Goal: Task Accomplishment & Management: Use online tool/utility

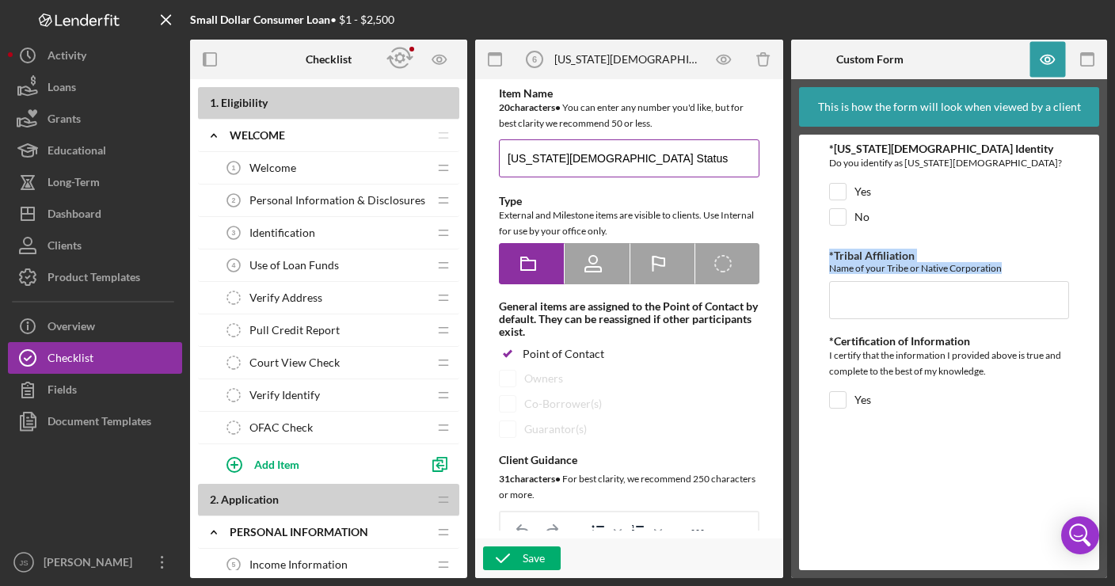
scroll to position [317, 0]
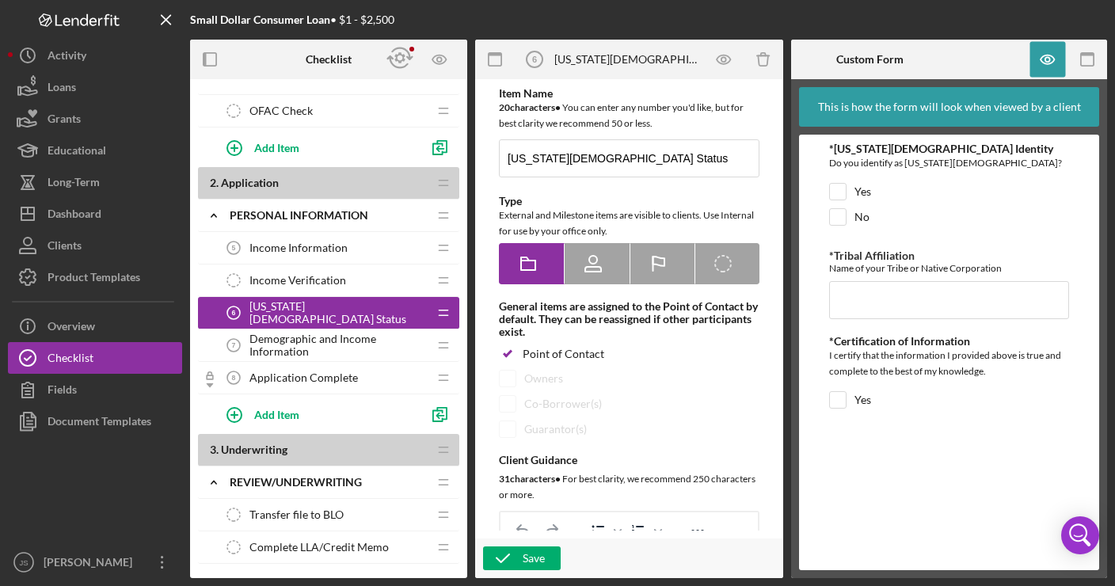
click at [950, 433] on div "*[US_STATE][DEMOGRAPHIC_DATA] Identity Do you identify as [US_STATE][DEMOGRAPHI…" at bounding box center [949, 353] width 240 height 420
click at [324, 248] on span "Income Information" at bounding box center [299, 248] width 98 height 13
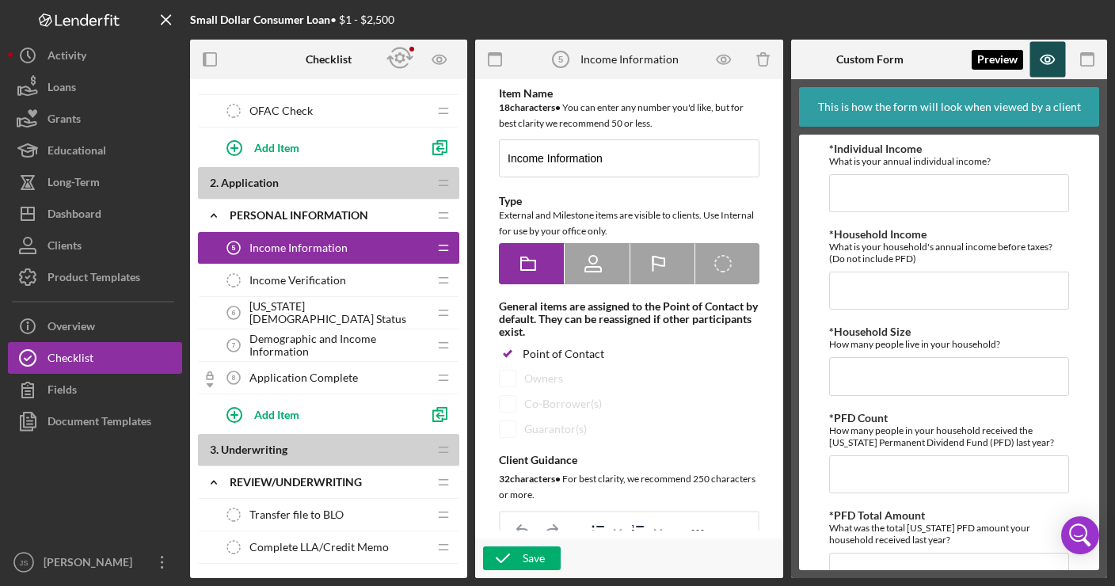
click at [1050, 60] on icon "button" at bounding box center [1048, 59] width 5 height 5
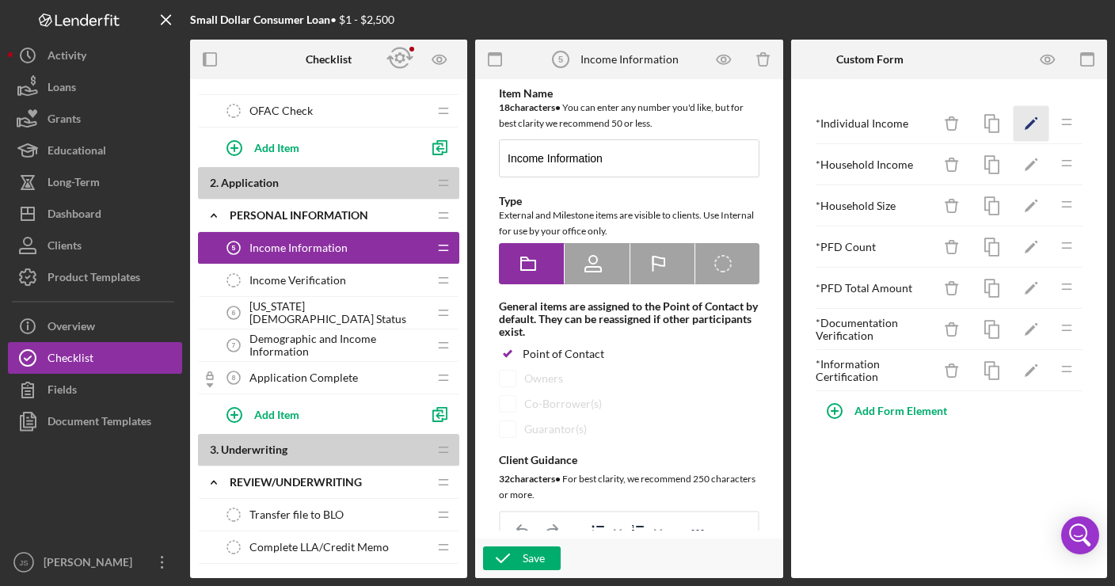
click at [1026, 127] on icon "Icon/Edit" at bounding box center [1032, 124] width 36 height 36
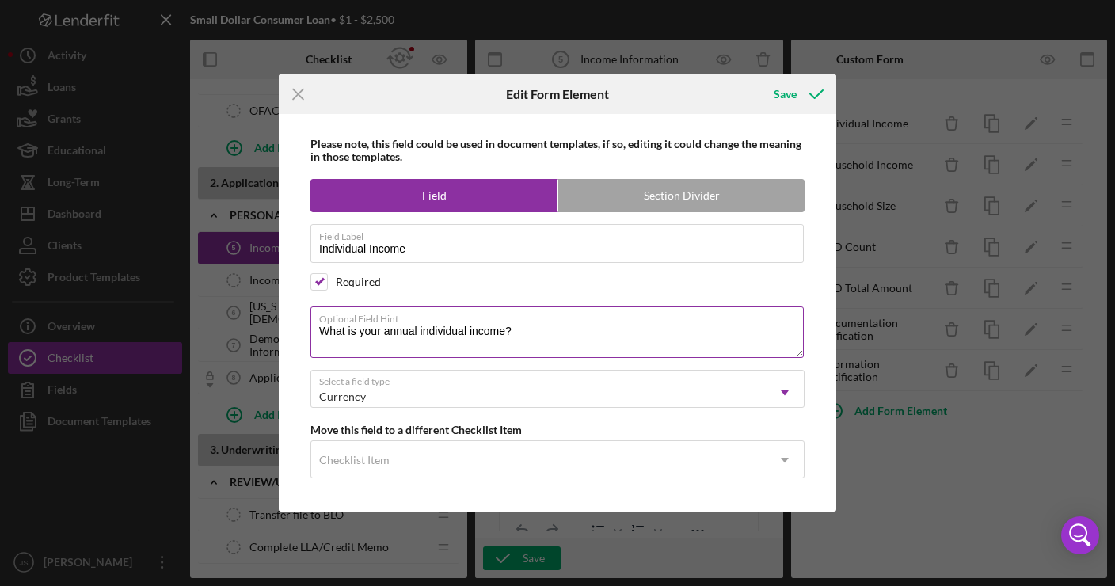
click at [505, 331] on textarea "What is your annual individual income?" at bounding box center [558, 332] width 494 height 51
type textarea "What is your annual individual income (before taxes)? (Do not include PFD)"
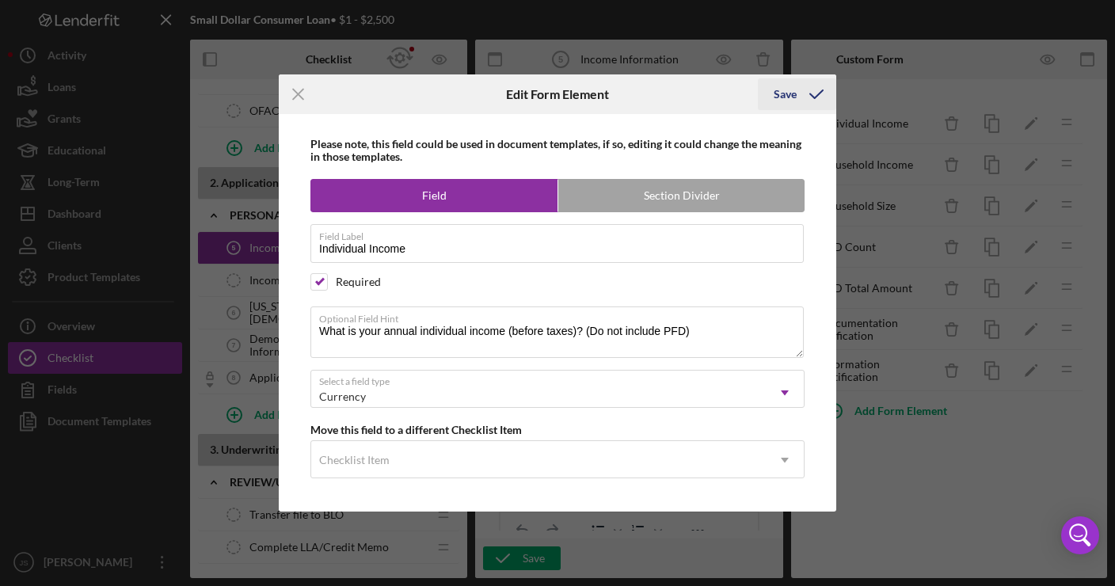
click at [780, 99] on div "Save" at bounding box center [785, 94] width 23 height 32
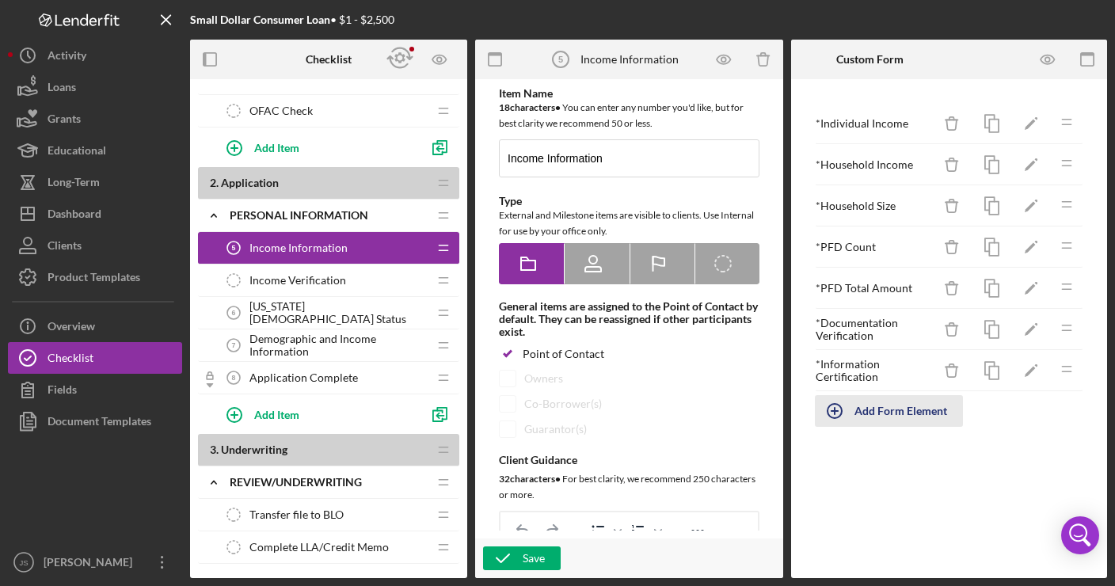
click at [913, 411] on div "Add Form Element" at bounding box center [901, 411] width 93 height 32
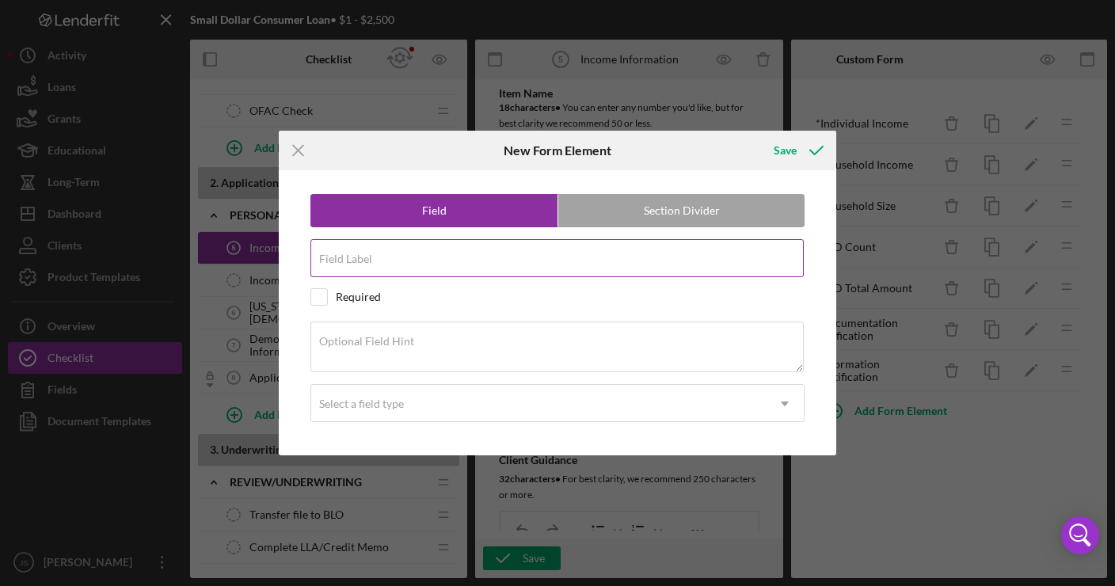
click at [379, 261] on input "Field Label" at bounding box center [558, 258] width 494 height 38
type input "Individual PFD"
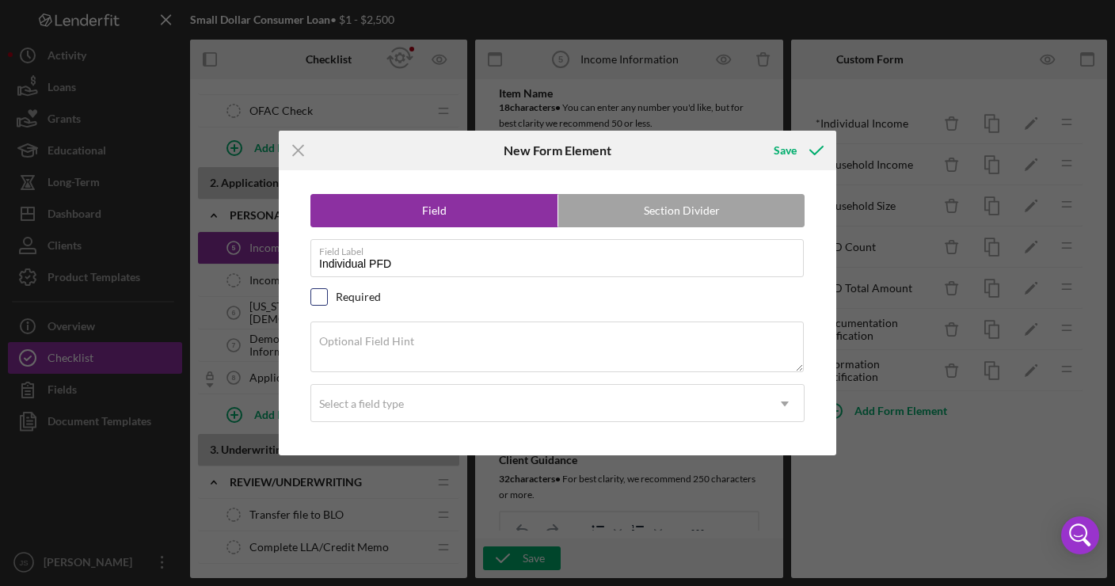
click at [317, 302] on input "checkbox" at bounding box center [319, 297] width 16 height 16
checkbox input "true"
click at [364, 345] on label "Optional Field Hint" at bounding box center [366, 341] width 95 height 13
click at [364, 345] on textarea "Optional Field Hint" at bounding box center [558, 347] width 494 height 51
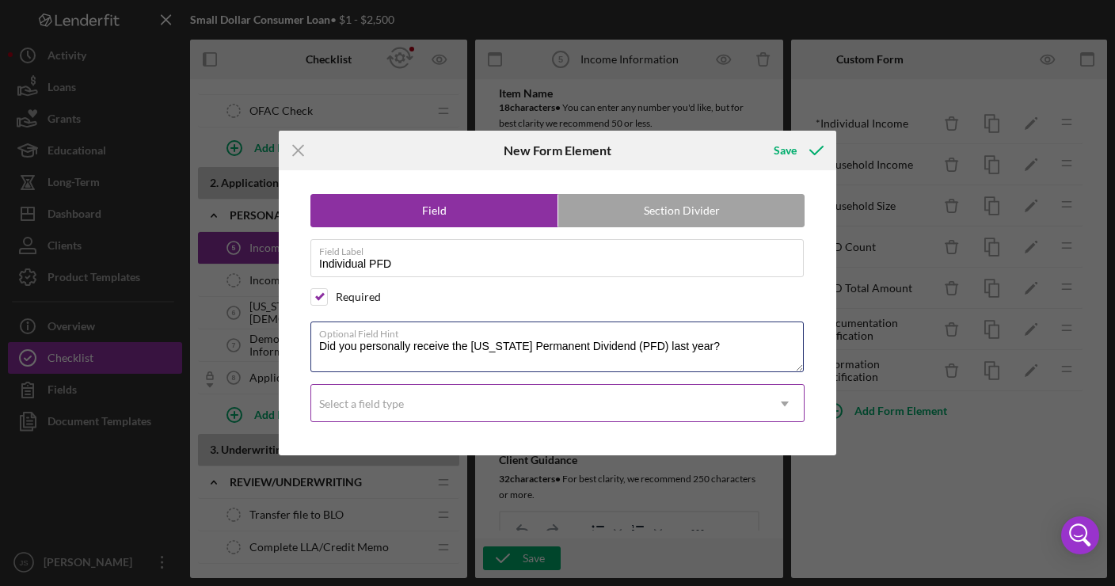
type textarea "Did you personally receive the [US_STATE] Permanent Dividend (PFD) last year?"
click at [446, 397] on div "Select a field type" at bounding box center [538, 404] width 455 height 36
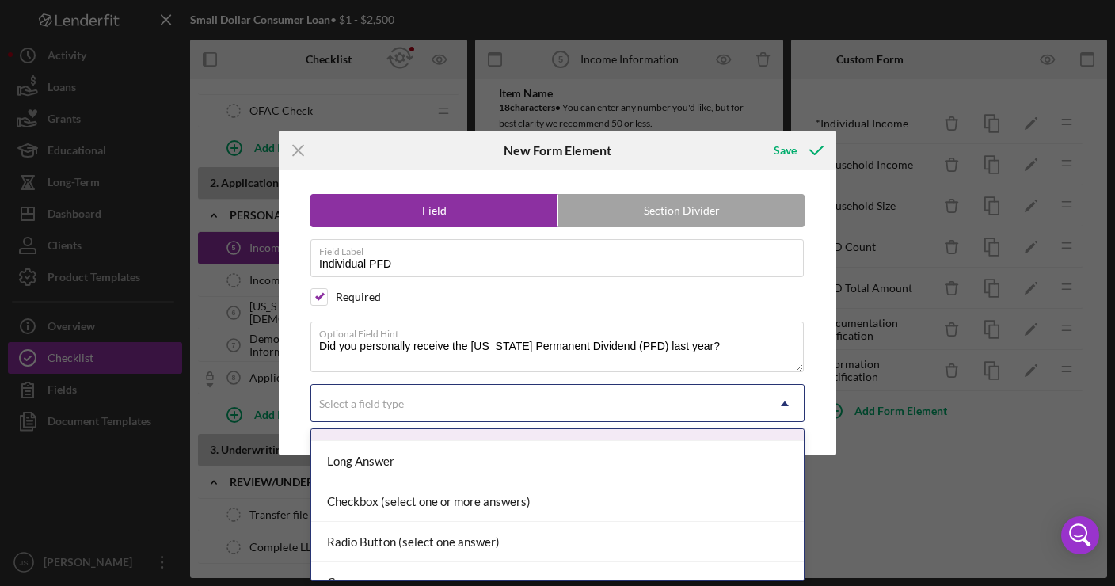
scroll to position [94, 0]
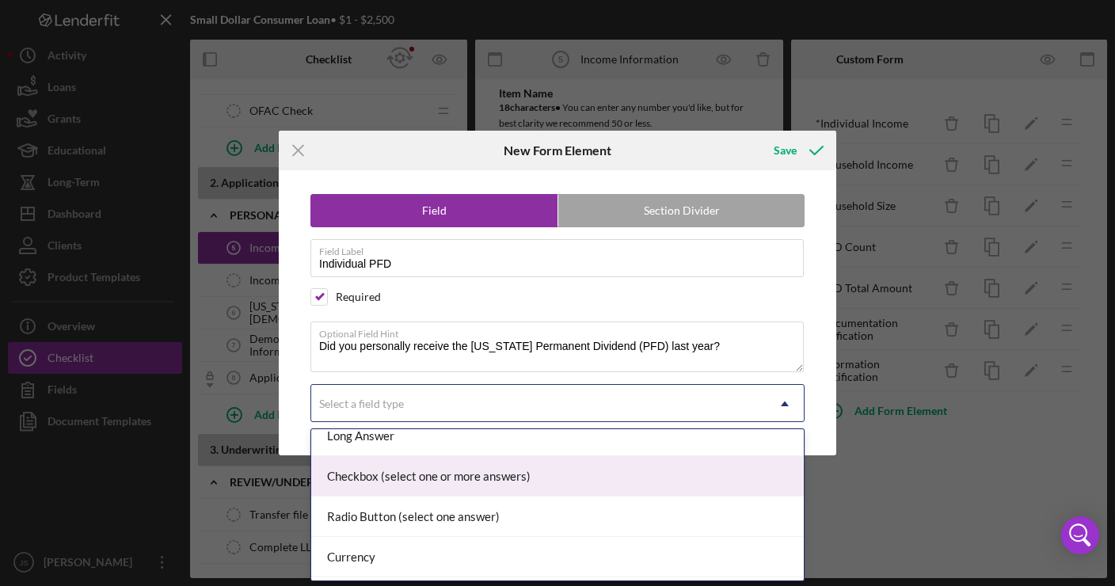
click at [475, 486] on div "Checkbox (select one or more answers)" at bounding box center [557, 476] width 493 height 40
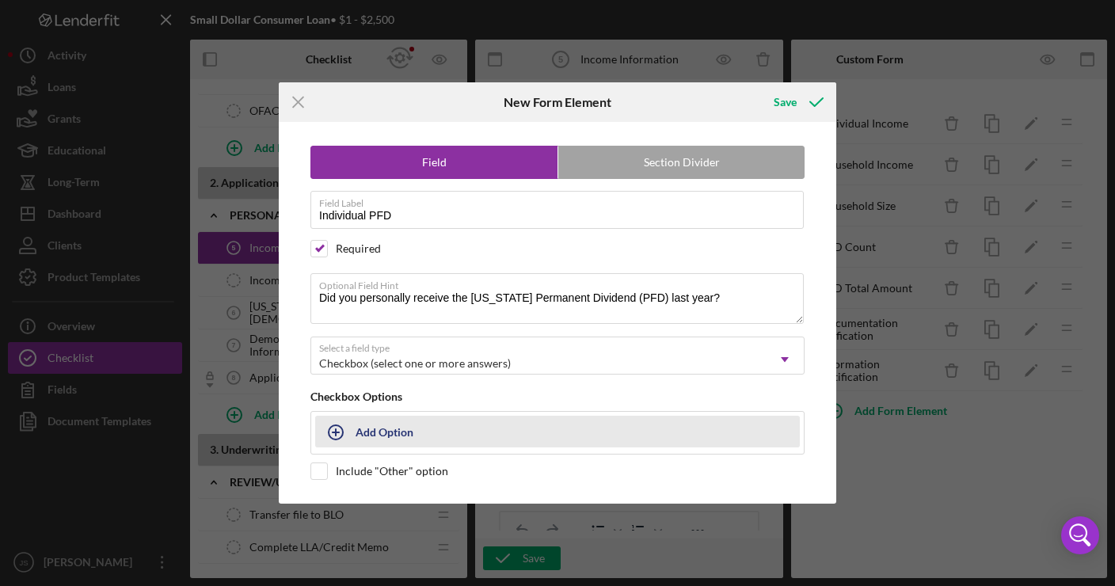
click at [362, 431] on button "Add Option" at bounding box center [557, 432] width 485 height 32
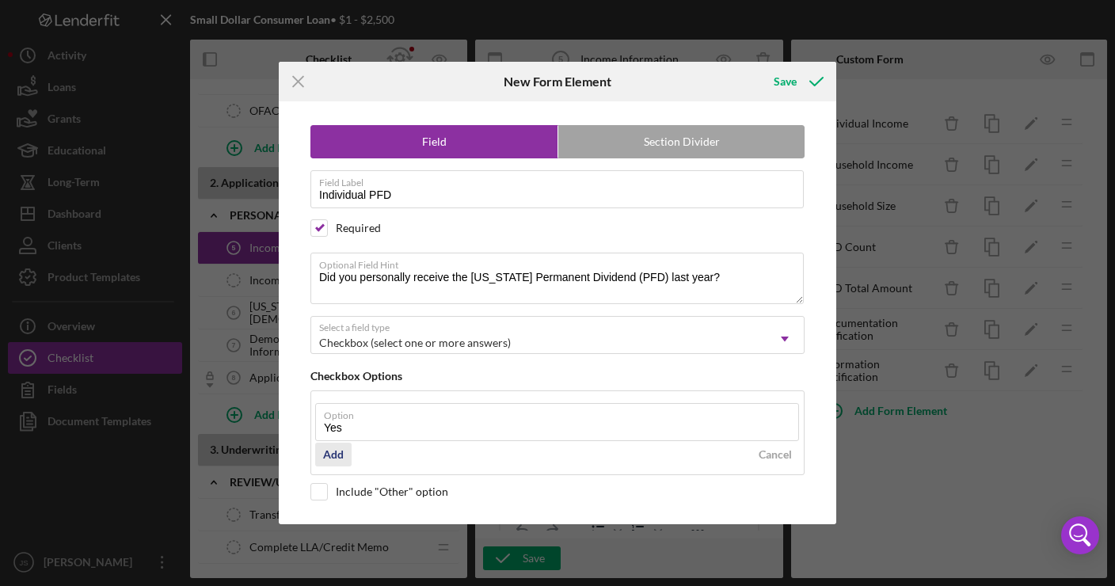
type input "Yes"
click at [336, 454] on div "Add" at bounding box center [333, 455] width 21 height 24
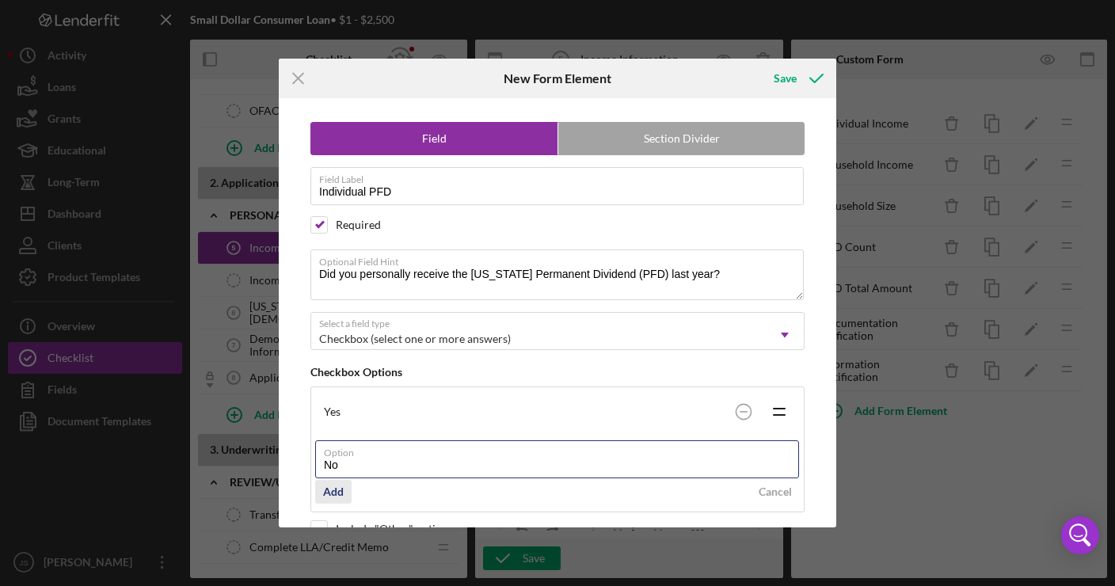
type input "No"
click at [339, 493] on div "Add" at bounding box center [333, 492] width 21 height 24
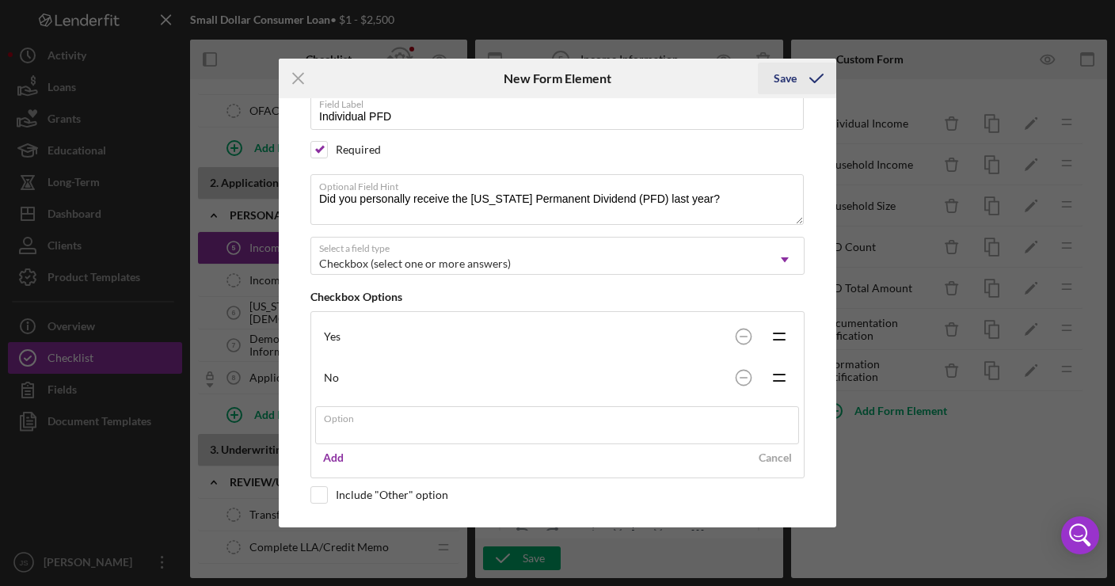
click at [791, 78] on div "Save" at bounding box center [785, 79] width 23 height 32
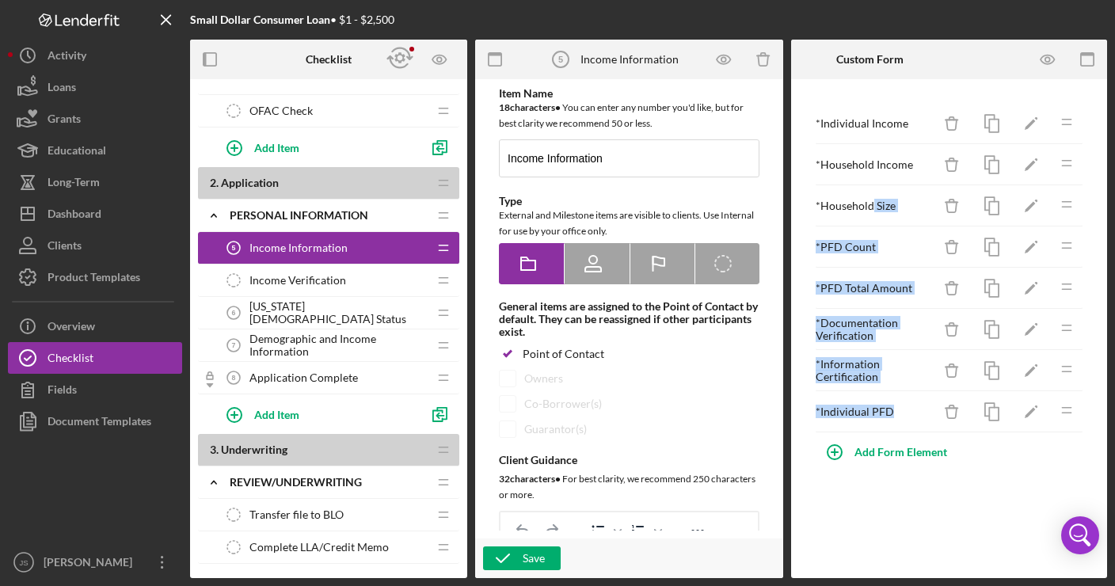
drag, startPoint x: 893, startPoint y: 410, endPoint x: 874, endPoint y: 205, distance: 206.1
click at [874, 205] on div "* Individual Income Icon/Delete Icon/Edit Icon/Drag * Household Income Icon/Del…" at bounding box center [949, 268] width 269 height 330
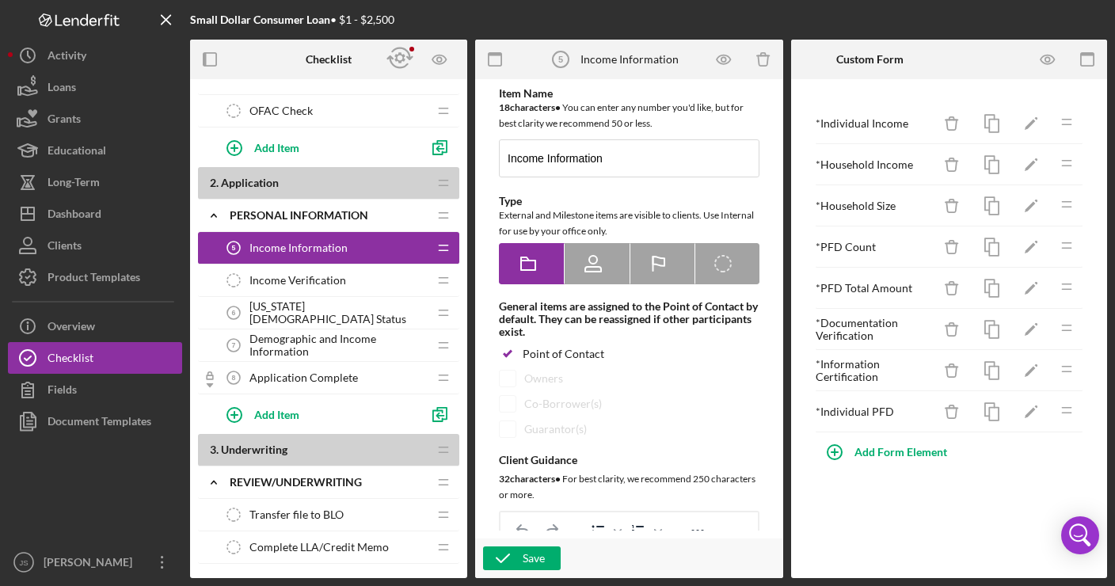
click at [989, 495] on div "* Individual Income Icon/Delete Icon/Edit Icon/Drag * Household Income Icon/Del…" at bounding box center [949, 328] width 316 height 499
click at [830, 406] on div "* Individual PFD" at bounding box center [874, 412] width 116 height 13
click at [1027, 207] on icon "Icon/Edit" at bounding box center [1032, 207] width 36 height 36
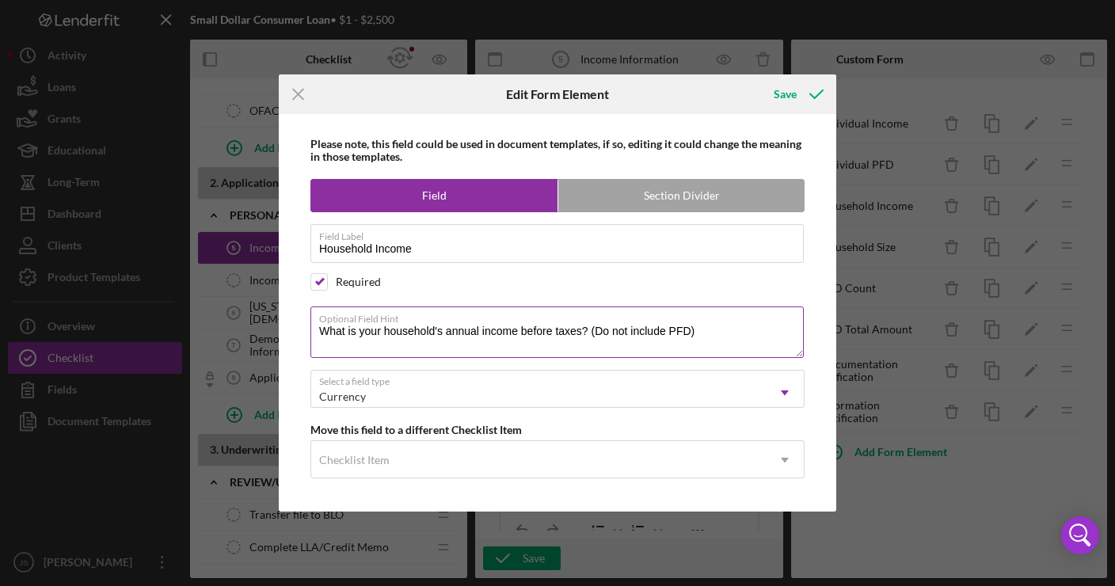
click at [445, 330] on textarea "What is your household's annual income before taxes? (Do not include PFD)" at bounding box center [558, 332] width 494 height 51
click at [543, 334] on textarea "What is your household's total annual income before taxes? (Do not include PFD)" at bounding box center [558, 332] width 494 height 51
type textarea "What is your household's total annual income (before taxes)? (Do not include PF…"
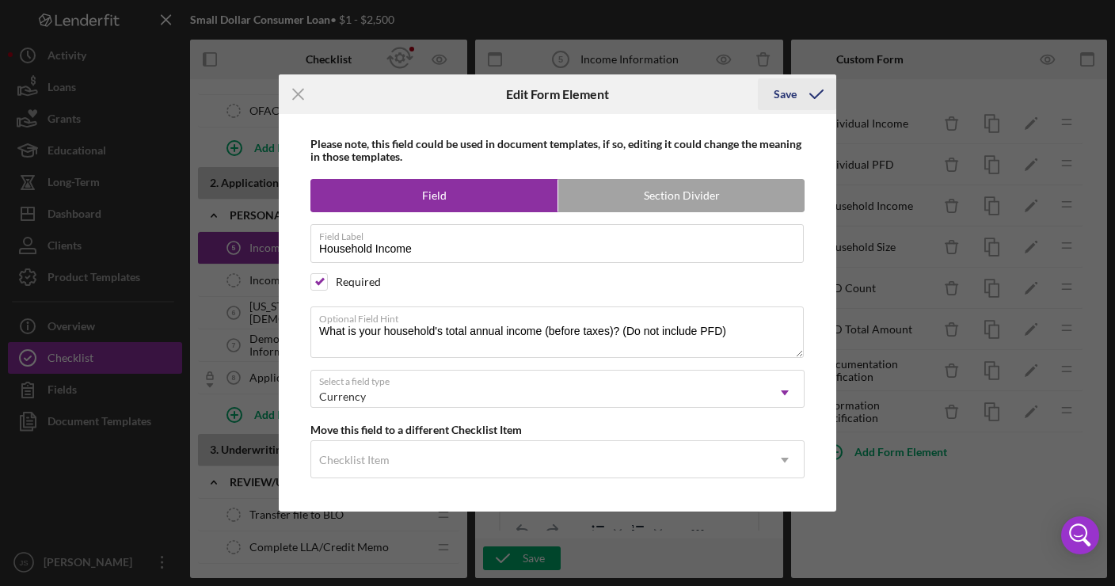
click at [780, 97] on div "Save" at bounding box center [785, 94] width 23 height 32
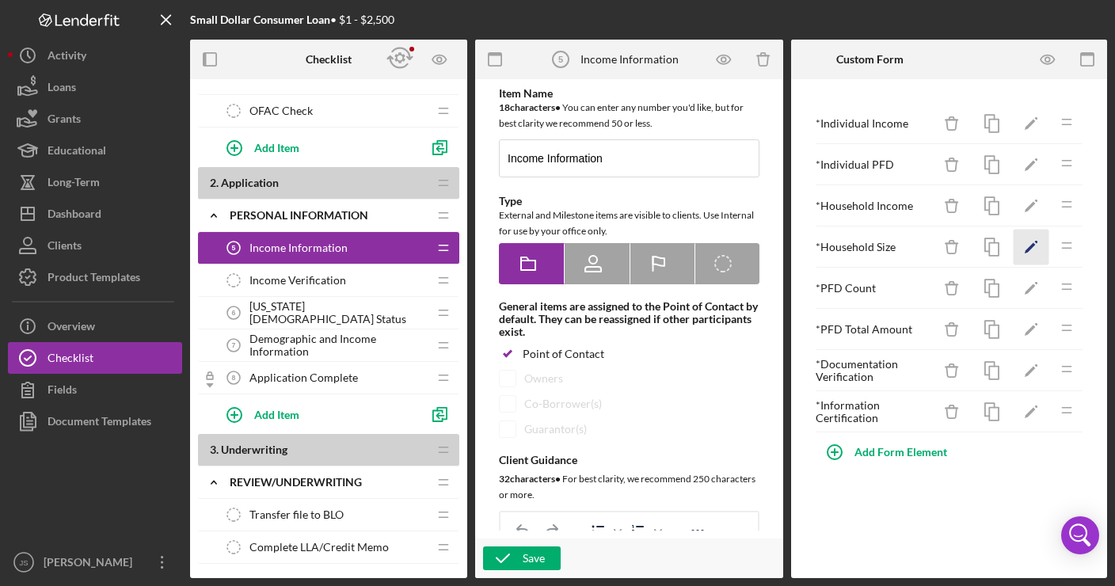
click at [1029, 247] on icon "Icon/Edit" at bounding box center [1032, 248] width 36 height 36
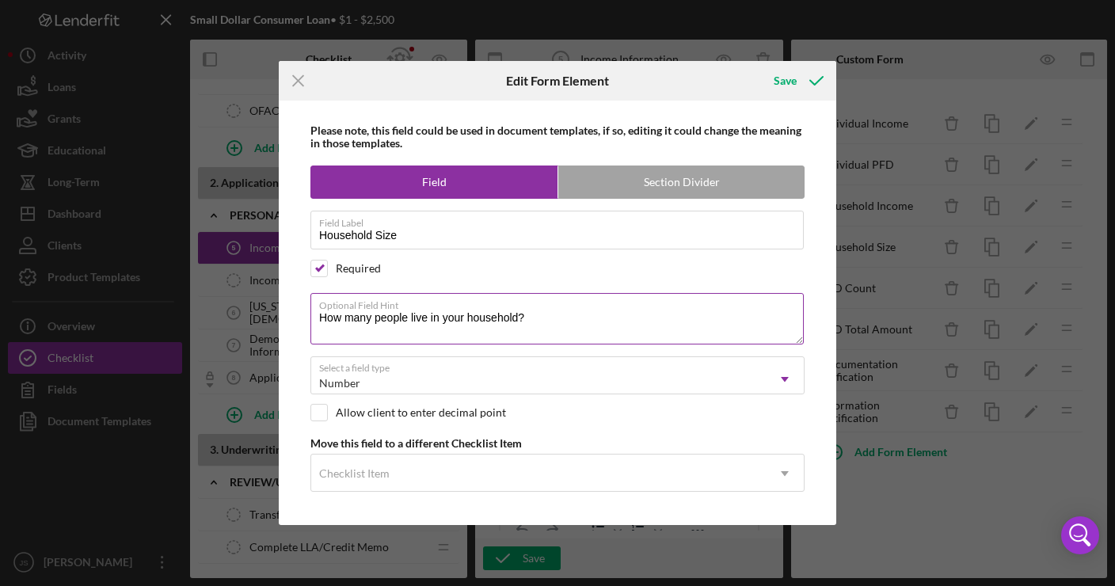
click at [518, 315] on textarea "How many people live in your household?" at bounding box center [558, 318] width 494 height 51
type textarea "How many people live in your household (including yourself)?"
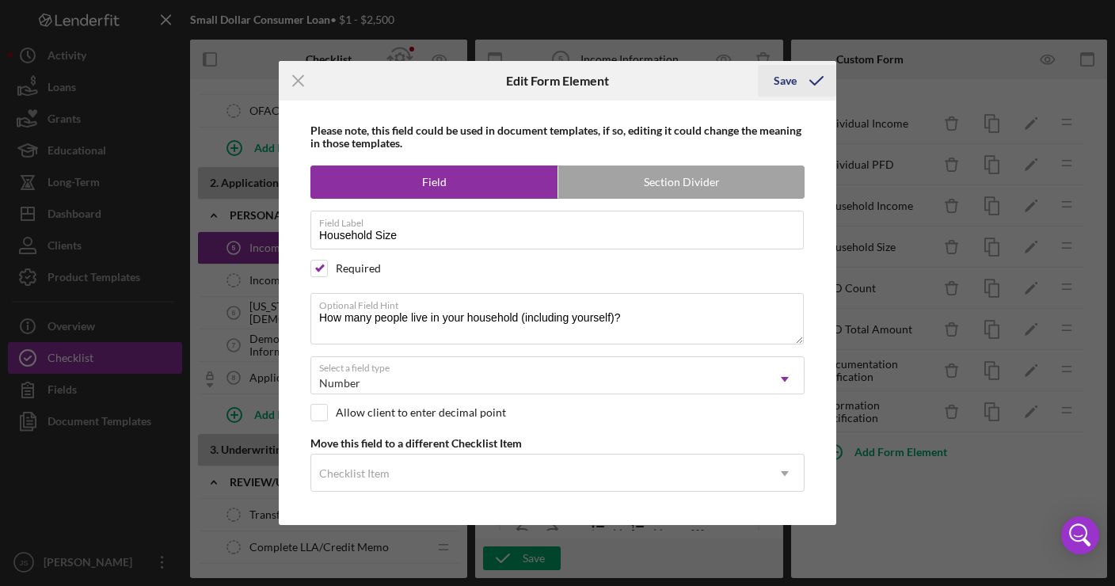
click at [787, 82] on div "Save" at bounding box center [785, 81] width 23 height 32
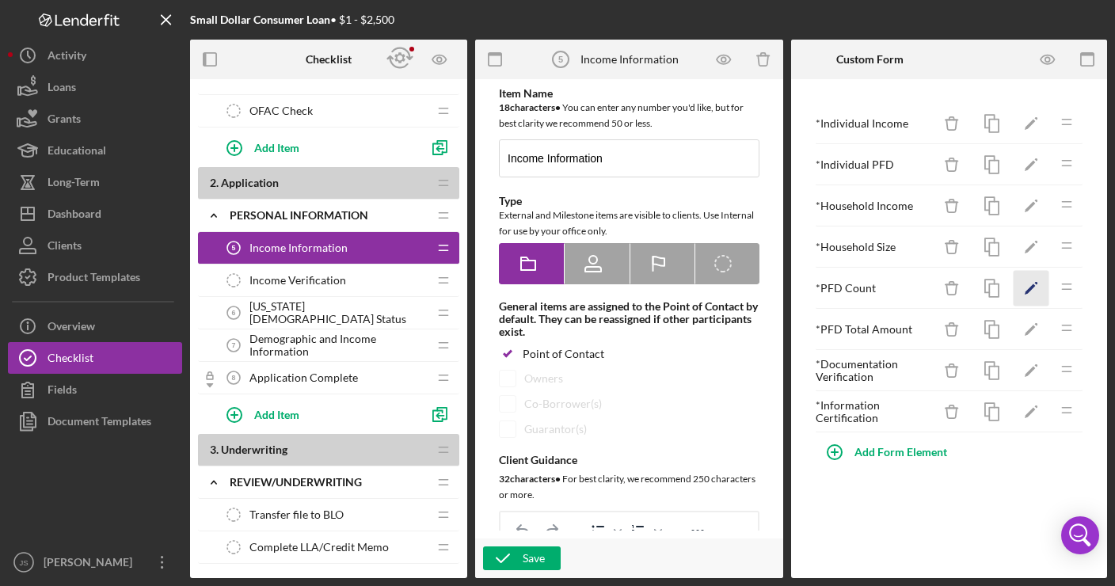
click at [1037, 289] on icon "Icon/Edit" at bounding box center [1032, 289] width 36 height 36
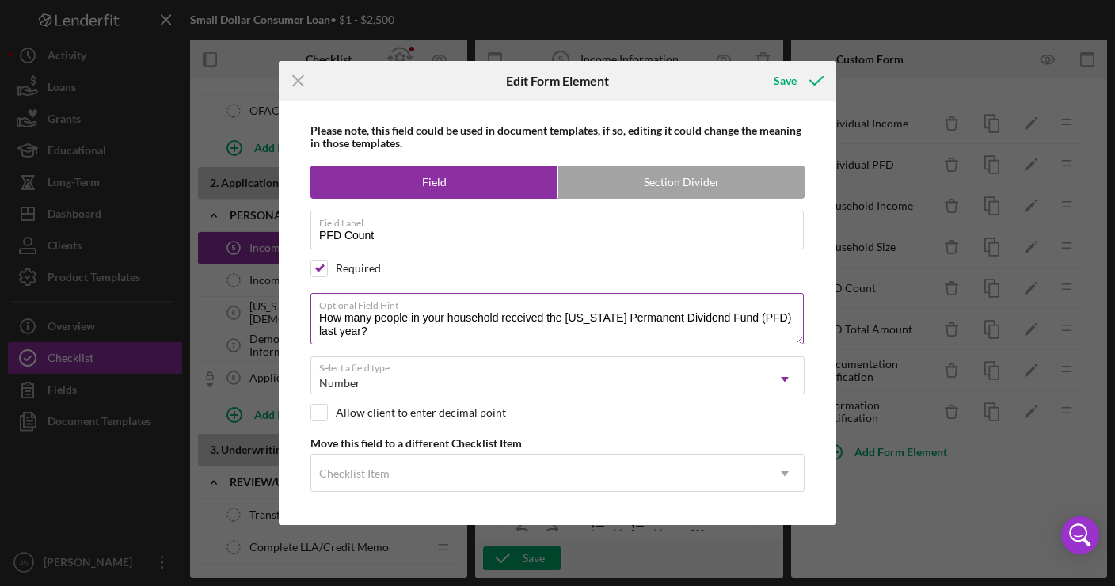
click at [500, 322] on textarea "How many people in your household received the [US_STATE] Permanent Dividend Fu…" at bounding box center [558, 318] width 494 height 51
type textarea "How many people in your household (including you) received the [US_STATE] Perma…"
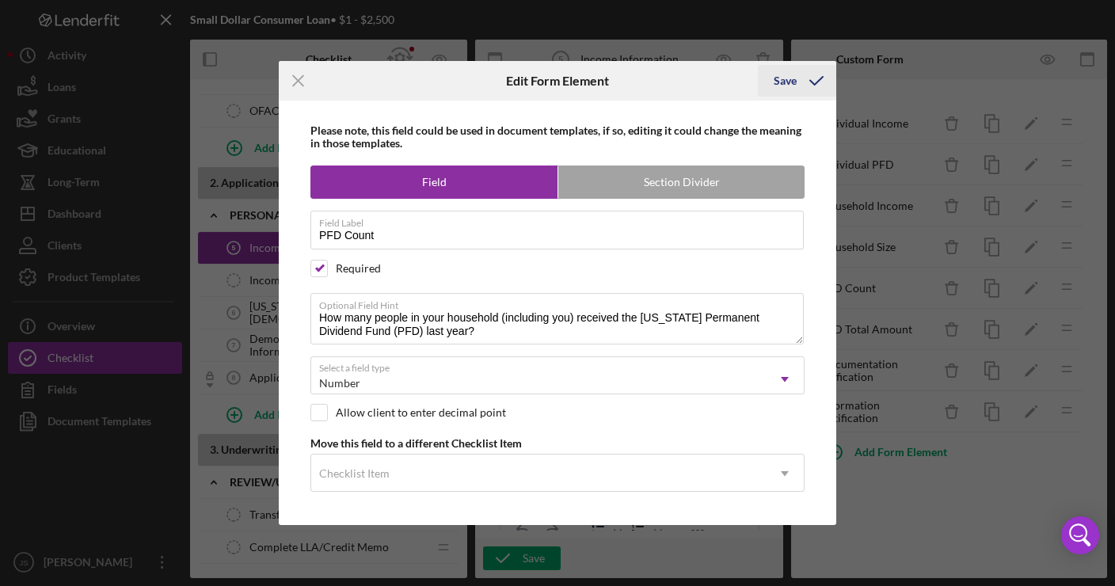
click at [781, 87] on div "Save" at bounding box center [785, 81] width 23 height 32
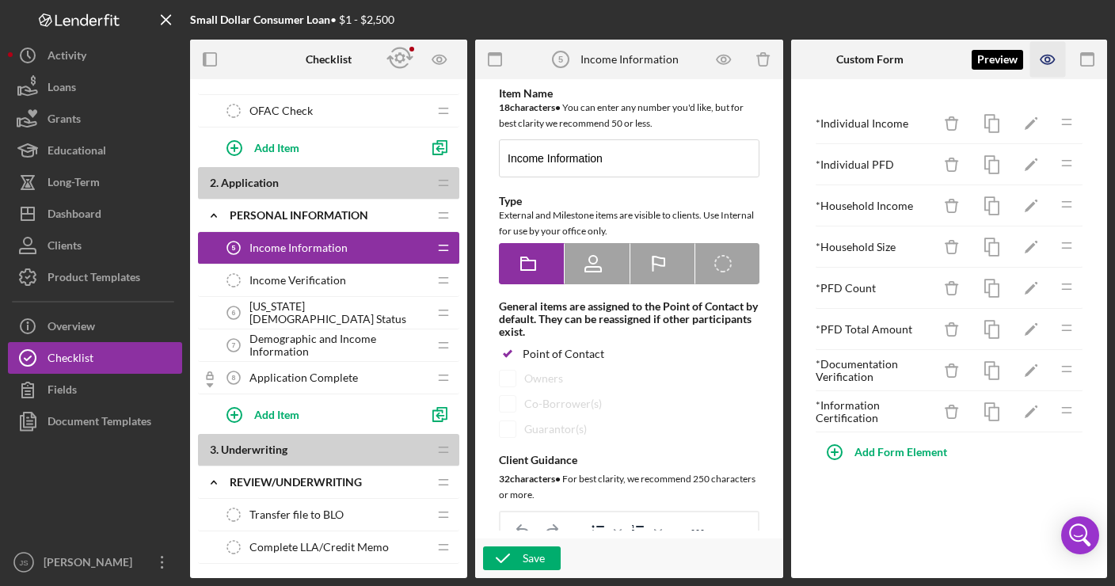
click at [1050, 66] on icon "button" at bounding box center [1049, 60] width 36 height 36
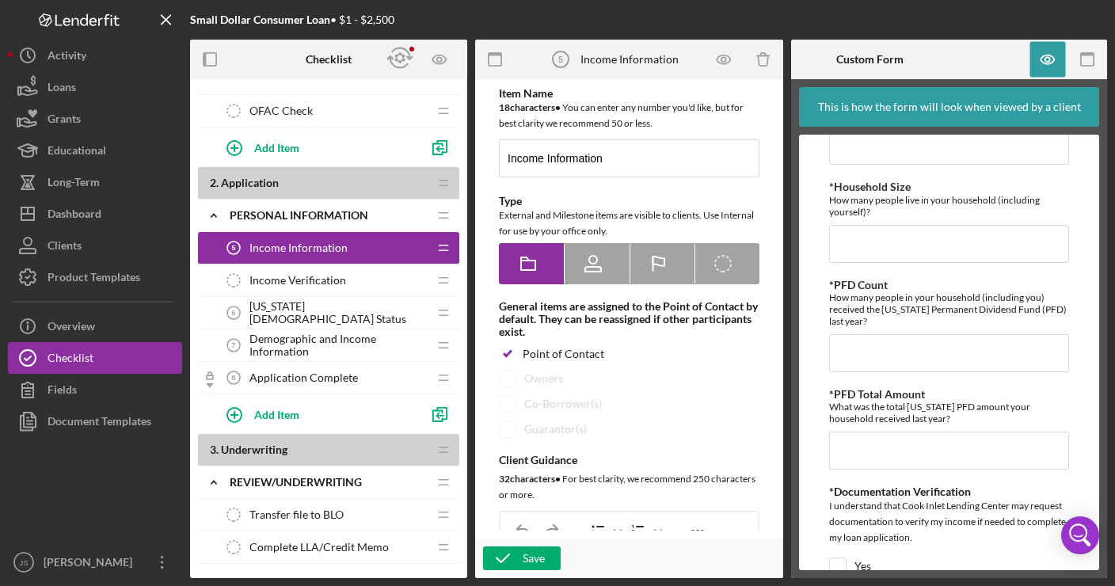
scroll to position [255, 0]
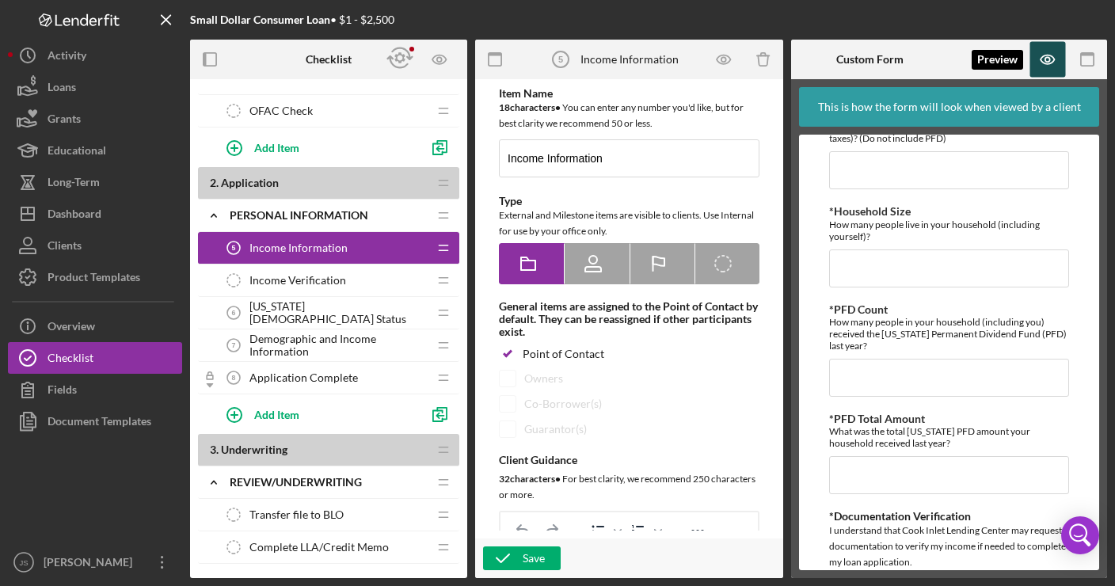
click at [1050, 53] on icon "button" at bounding box center [1049, 60] width 36 height 36
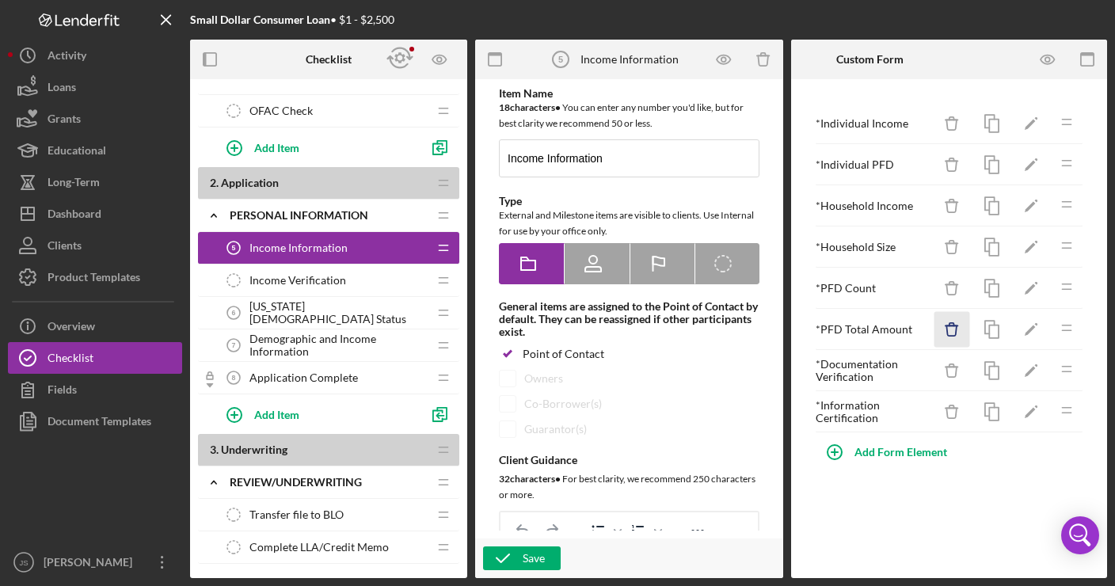
click at [958, 325] on icon "Icon/Delete" at bounding box center [953, 330] width 36 height 36
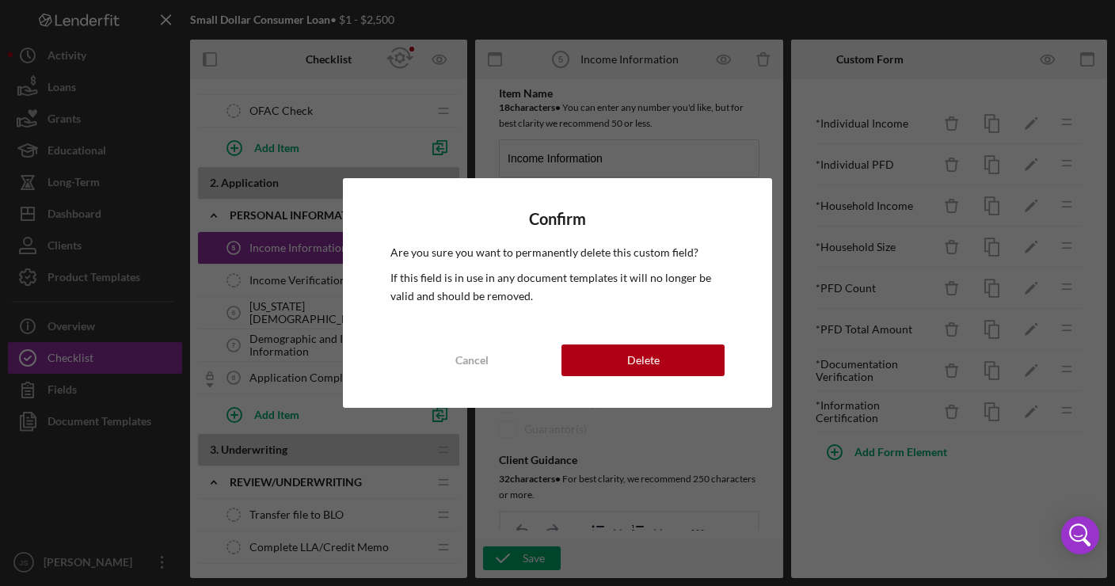
click at [679, 458] on div "Confirm Are you sure you want to permanently delete this custom field? If this …" at bounding box center [557, 293] width 1115 height 586
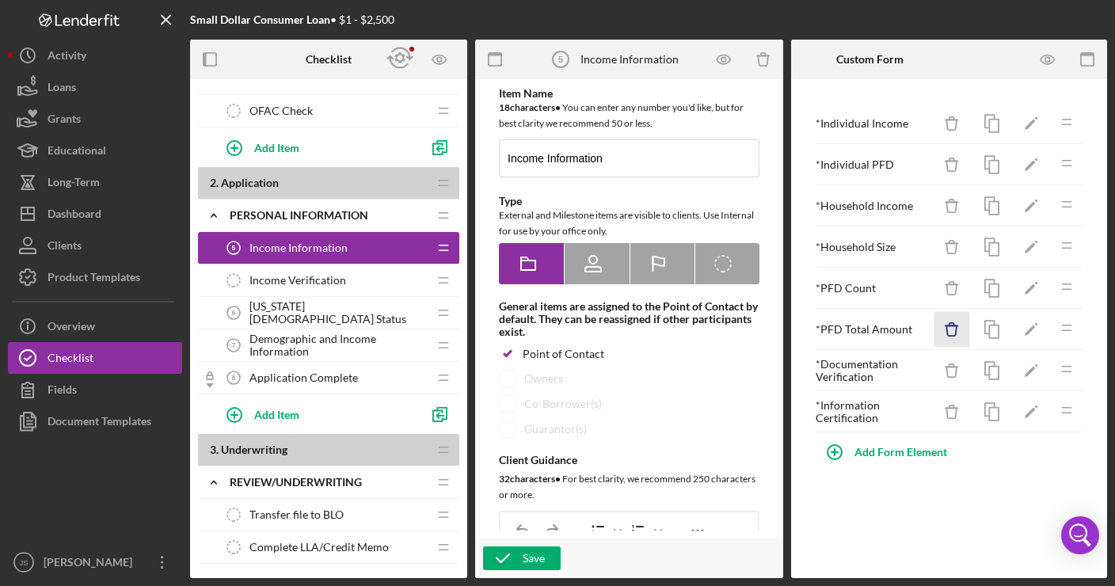
click at [951, 332] on icon "Icon/Delete" at bounding box center [953, 330] width 36 height 36
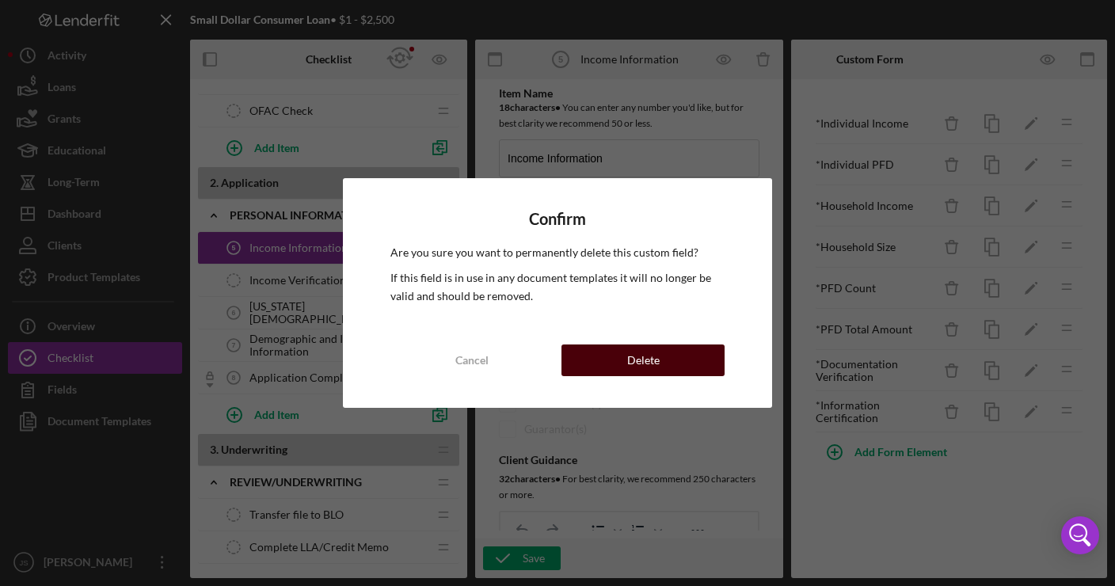
click at [650, 354] on div "Delete" at bounding box center [643, 361] width 32 height 32
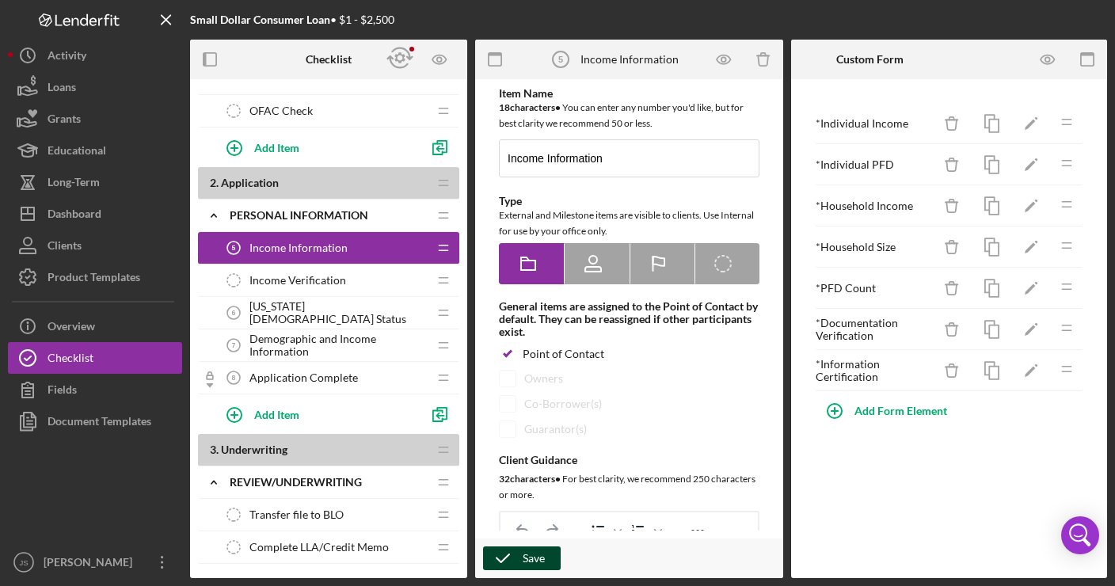
click at [544, 559] on div "Save" at bounding box center [534, 559] width 22 height 24
click at [1054, 58] on icon "button" at bounding box center [1047, 59] width 13 height 9
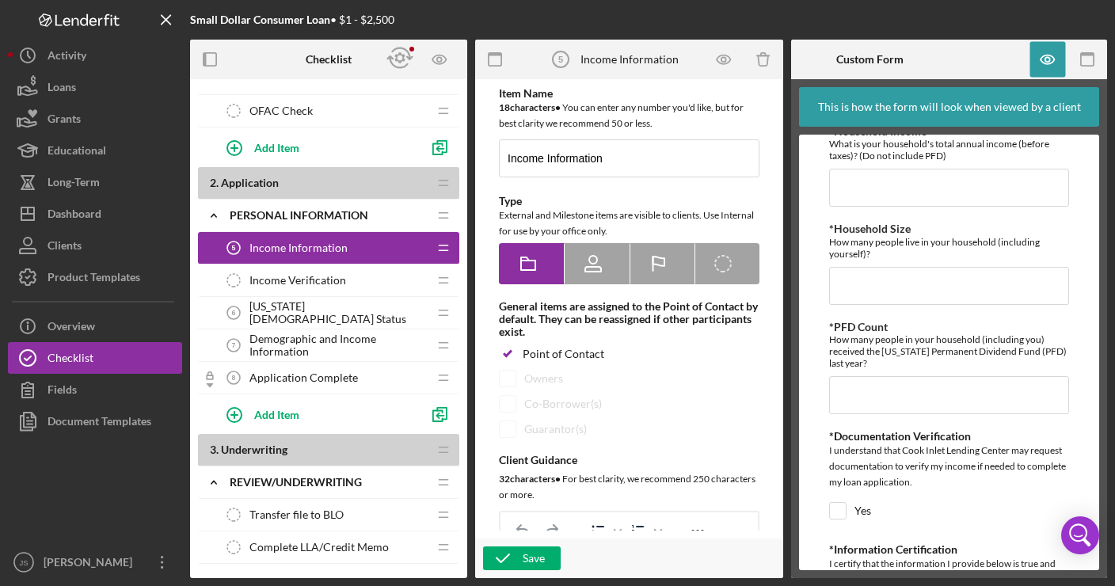
scroll to position [316, 0]
